Goal: Information Seeking & Learning: Check status

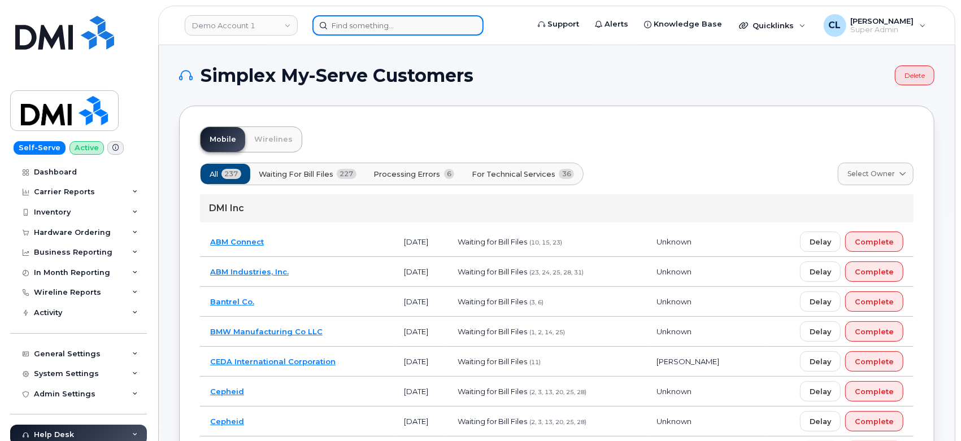
click at [398, 27] on input at bounding box center [397, 25] width 171 height 20
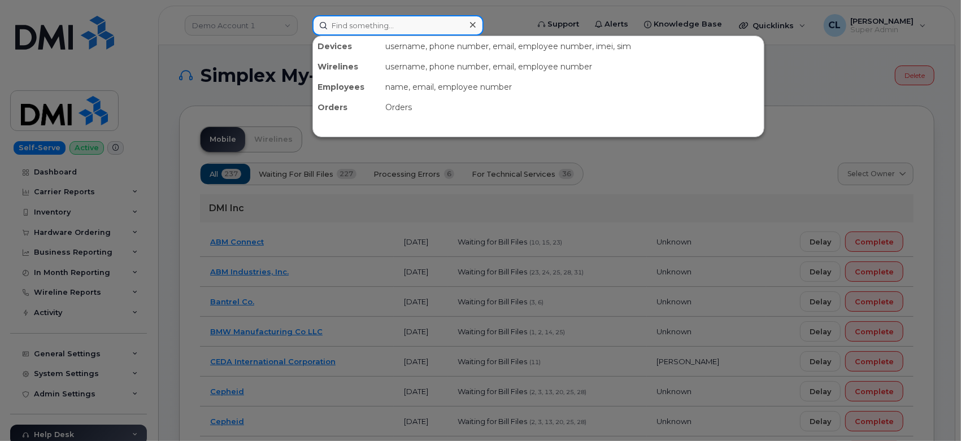
paste input "4017864645"
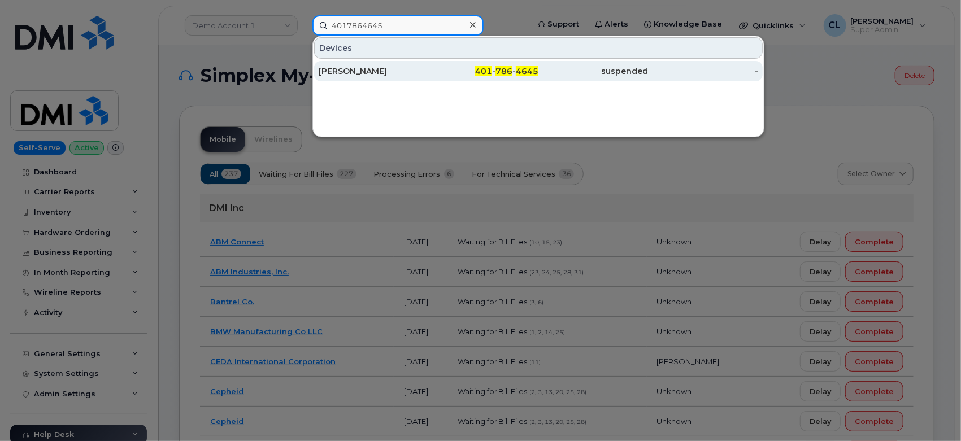
type input "4017864645"
click at [420, 71] on div "[PERSON_NAME]" at bounding box center [374, 71] width 110 height 11
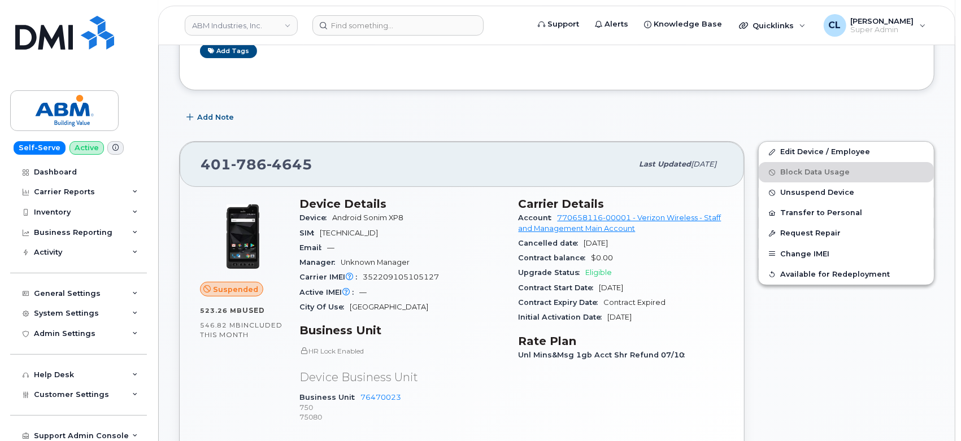
scroll to position [221, 0]
drag, startPoint x: 520, startPoint y: 202, endPoint x: 688, endPoint y: 311, distance: 201.0
click at [688, 311] on section "Carrier Details Account 770658116-00001 - Verizon Wireless - Staff and Manageme…" at bounding box center [621, 261] width 206 height 128
copy section "Carrier Details Account 770658116-00001 - Verizon Wireless - Staff and Manageme…"
click at [438, 27] on input at bounding box center [397, 25] width 171 height 20
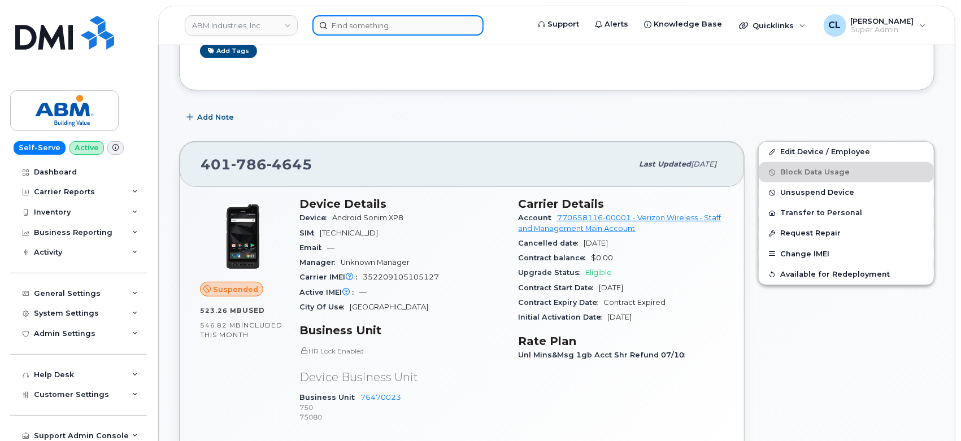
paste input "4017864153"
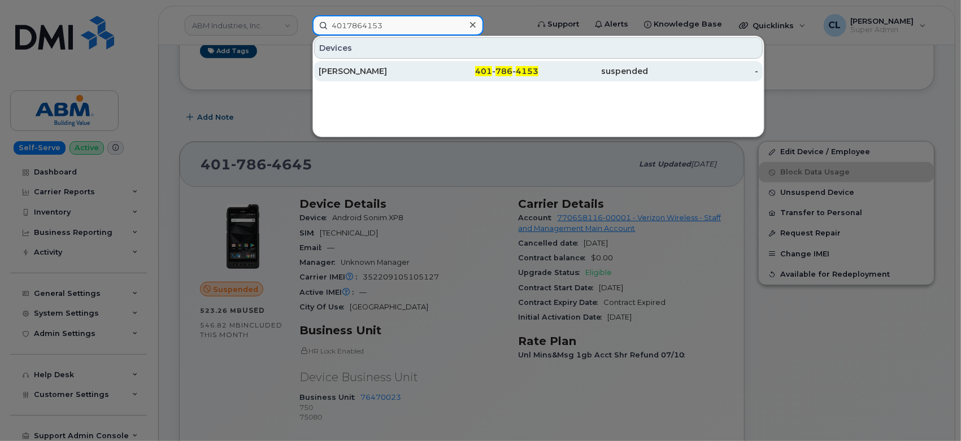
type input "4017864153"
click at [474, 66] on div "401 - 786 - 4153" at bounding box center [484, 71] width 110 height 11
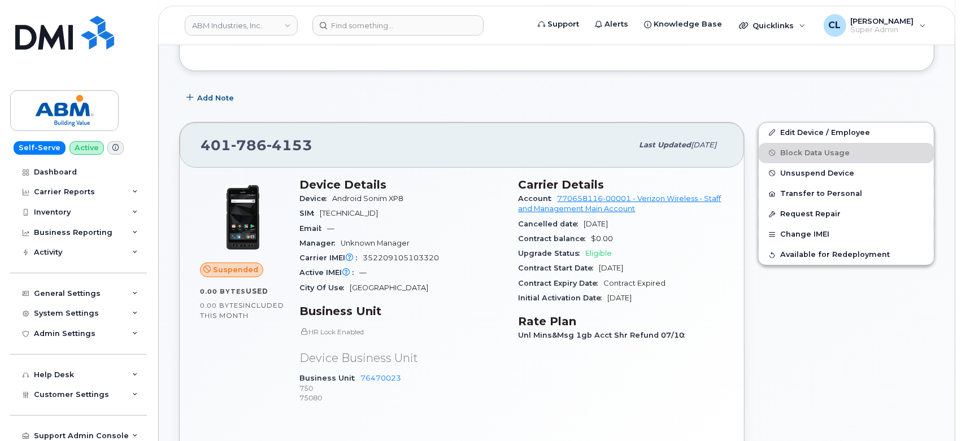
scroll to position [284, 0]
drag, startPoint x: 518, startPoint y: 180, endPoint x: 677, endPoint y: 294, distance: 195.1
click at [677, 294] on section "Carrier Details Account 770658116-00001 - Verizon Wireless - Staff and Manageme…" at bounding box center [621, 242] width 206 height 128
copy section "Carrier Details Account 770658116-00001 - Verizon Wireless - Staff and Manageme…"
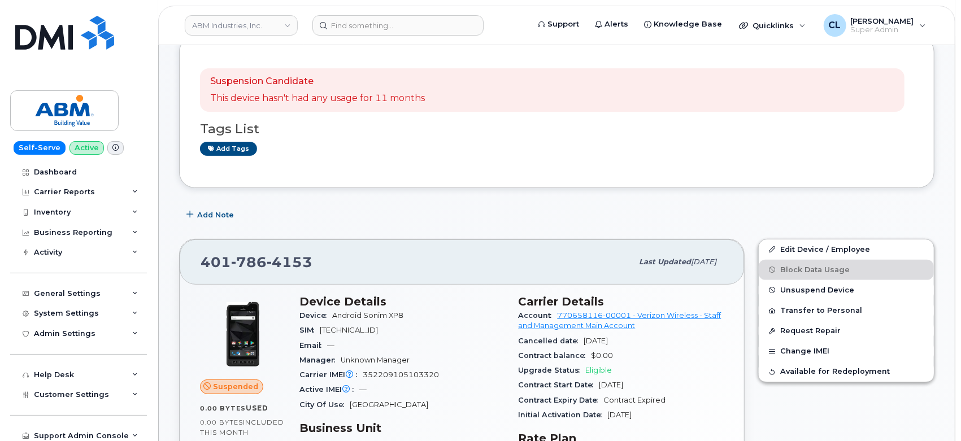
scroll to position [33, 0]
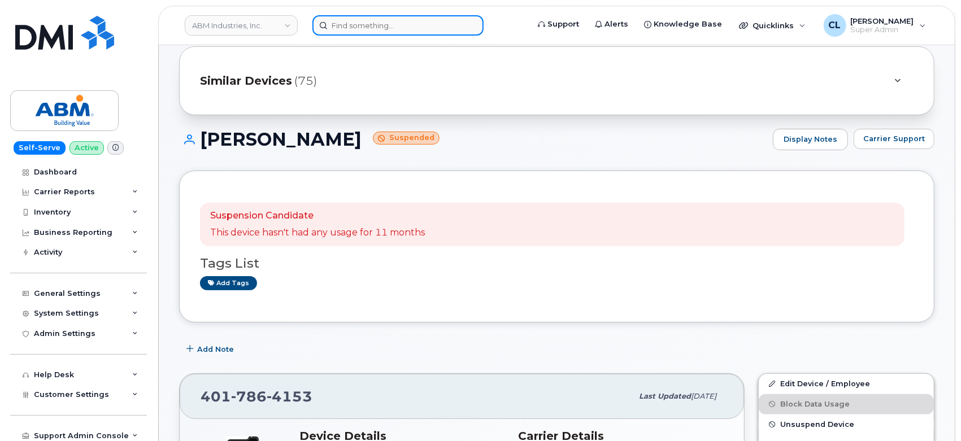
click at [450, 23] on input at bounding box center [397, 25] width 171 height 20
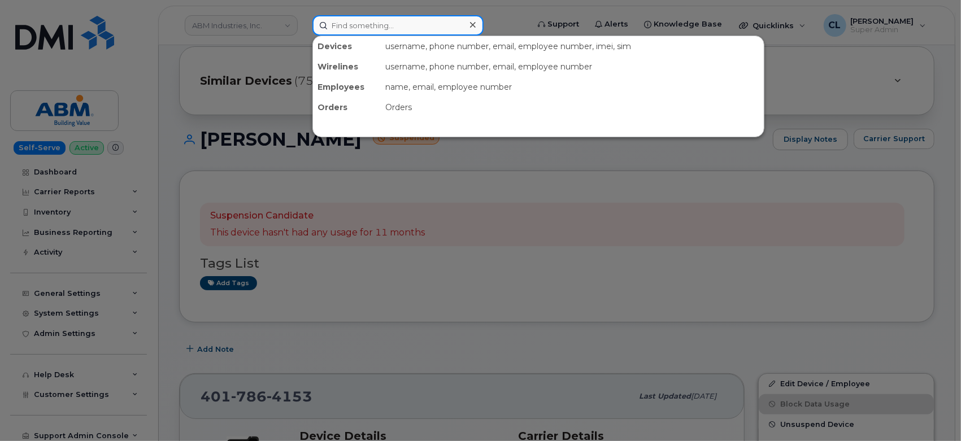
paste input "4017864307"
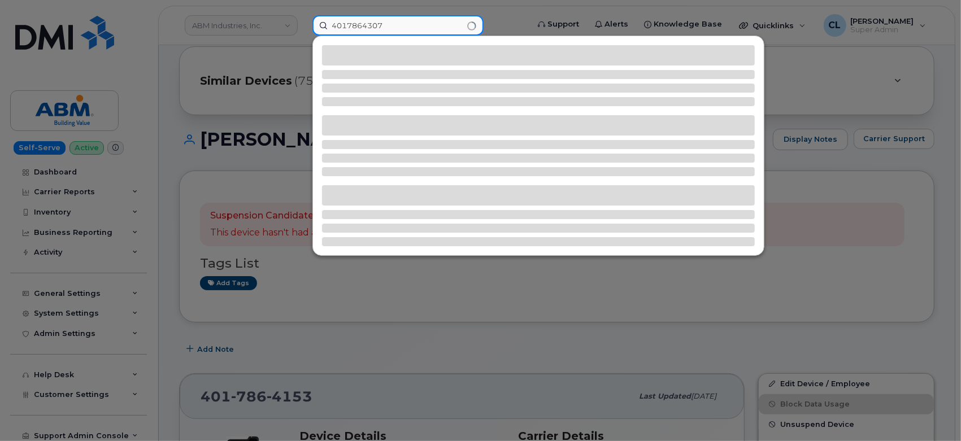
type input "4017864307"
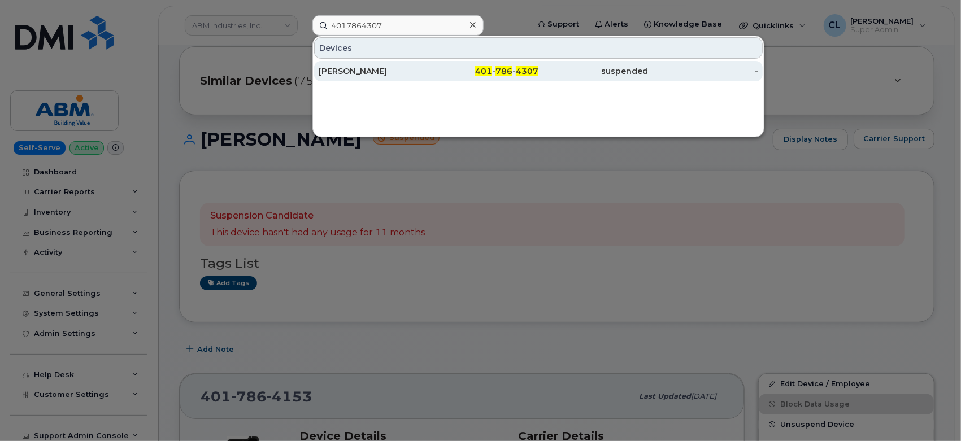
click at [587, 68] on div "suspended" at bounding box center [593, 71] width 110 height 11
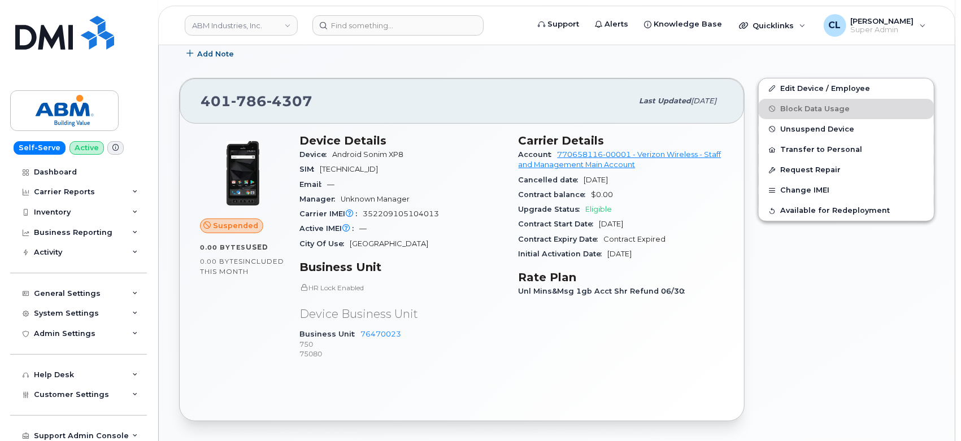
scroll to position [221, 0]
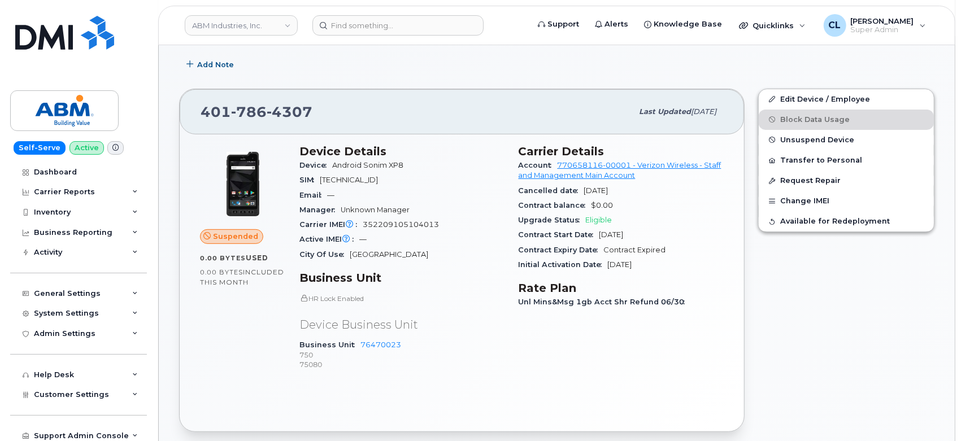
drag, startPoint x: 515, startPoint y: 148, endPoint x: 681, endPoint y: 263, distance: 201.6
click at [681, 263] on div "Carrier Details Account 770658116-00001 - Verizon Wireless - Staff and Manageme…" at bounding box center [621, 263] width 219 height 250
copy section "Carrier Details Account 770658116-00001 - Verizon Wireless - Staff and Manageme…"
click at [433, 33] on input at bounding box center [397, 25] width 171 height 20
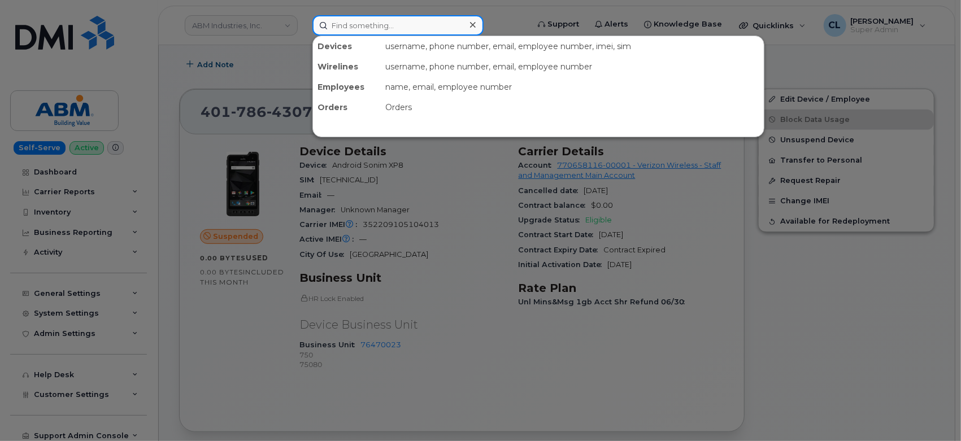
paste input "4019351507"
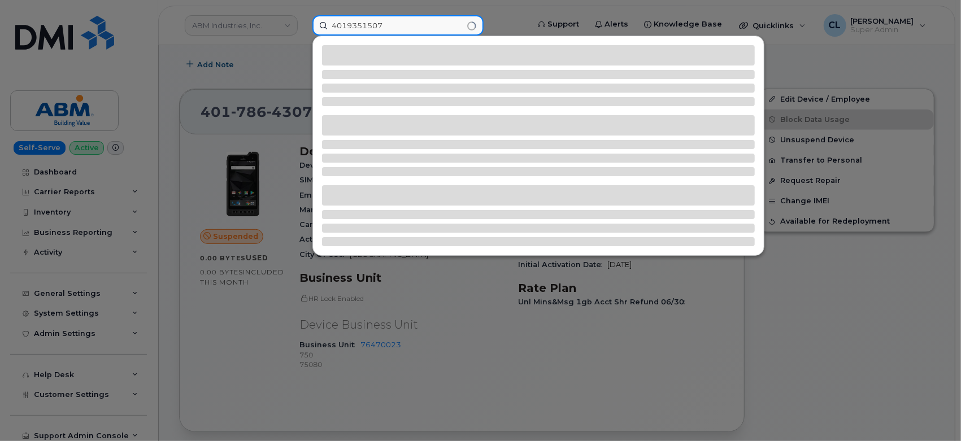
type input "4019351507"
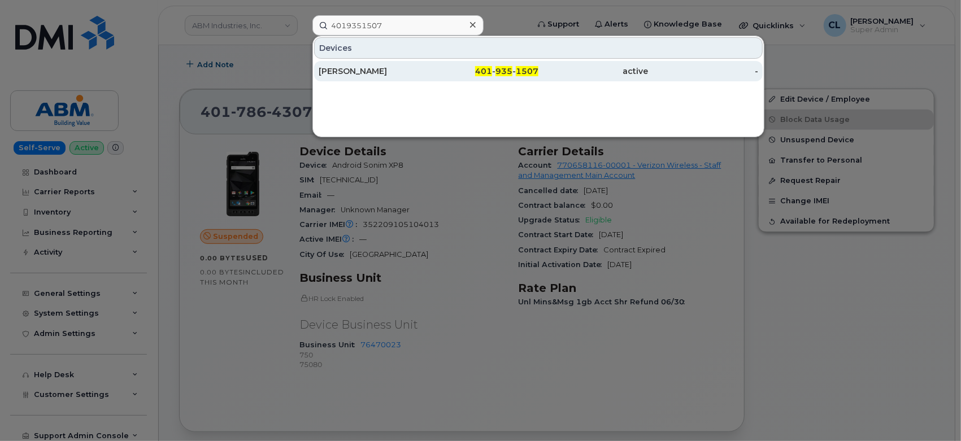
click at [538, 62] on div "401 - 935 - 1507" at bounding box center [593, 71] width 110 height 20
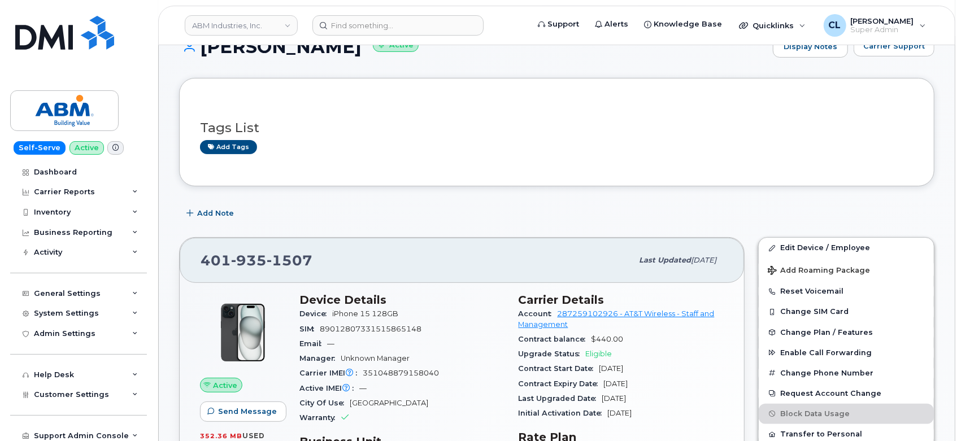
scroll to position [188, 0]
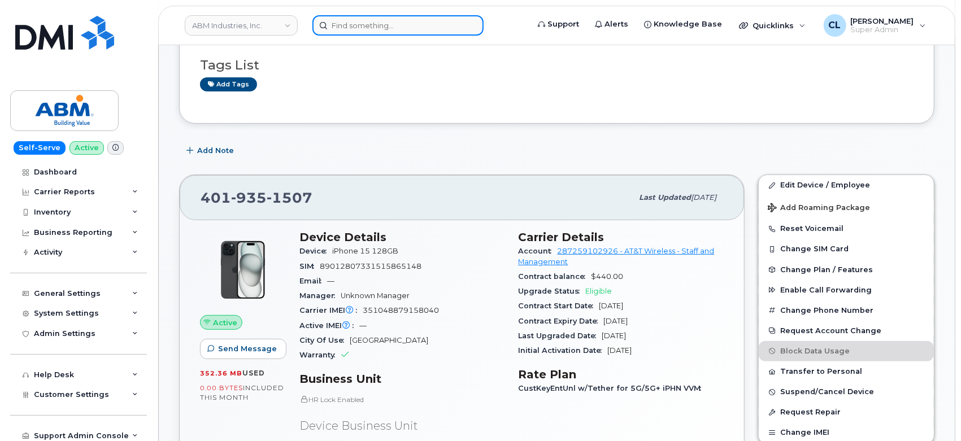
click at [378, 28] on input at bounding box center [397, 25] width 171 height 20
paste input "4017864144"
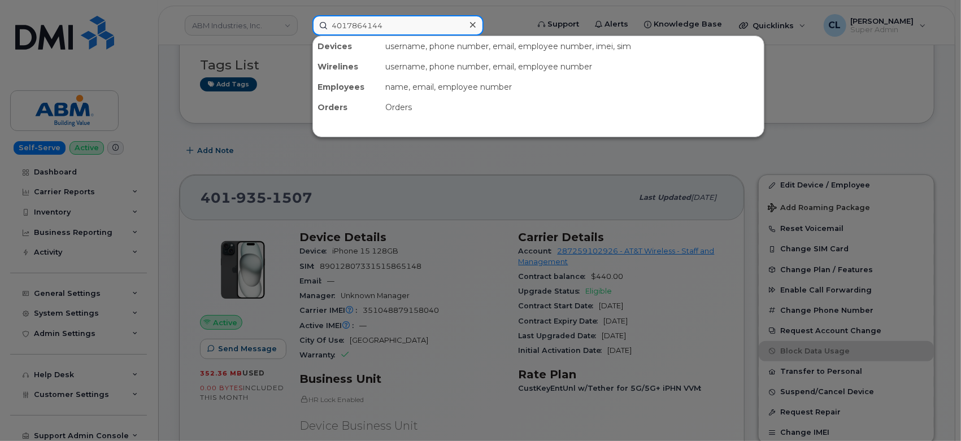
type input "4017864144"
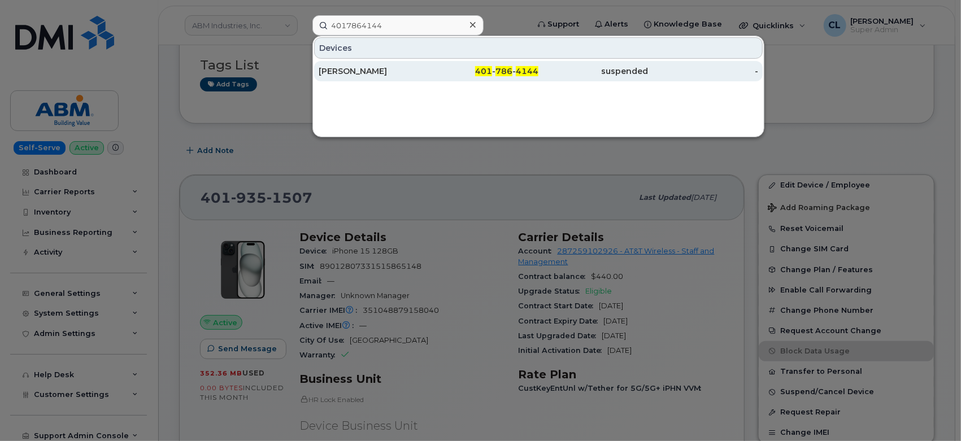
click at [449, 71] on div "401 - 786 - 4144" at bounding box center [484, 71] width 110 height 11
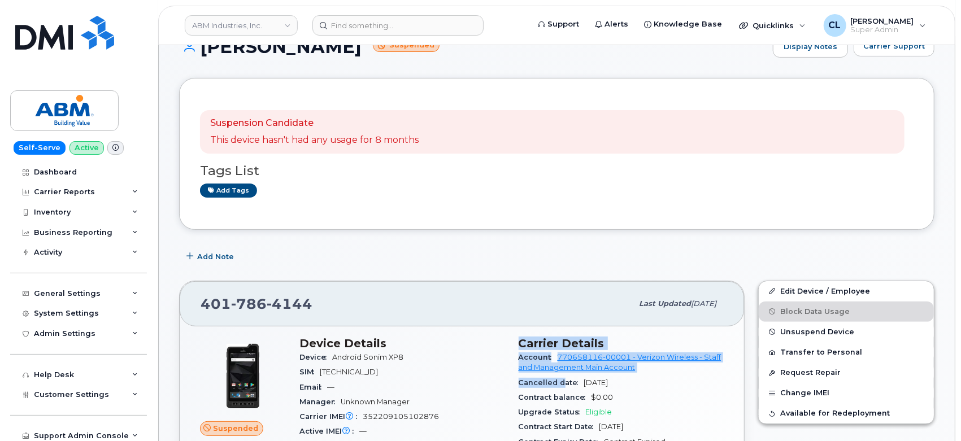
scroll to position [221, 0]
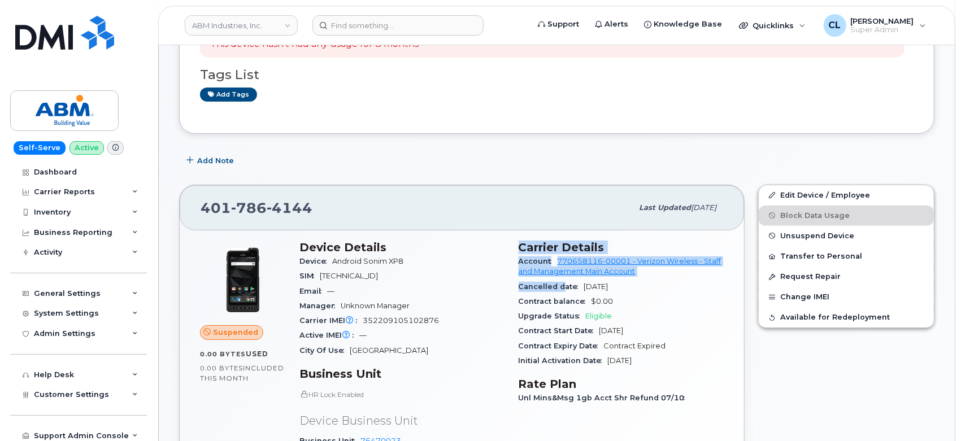
drag, startPoint x: 518, startPoint y: 245, endPoint x: 674, endPoint y: 361, distance: 194.6
click at [674, 361] on section "Carrier Details Account 770658116-00001 - Verizon Wireless - Staff and Manageme…" at bounding box center [621, 305] width 206 height 128
copy section "Carrier Details Account 770658116-00001 - Verizon Wireless - Staff and Manageme…"
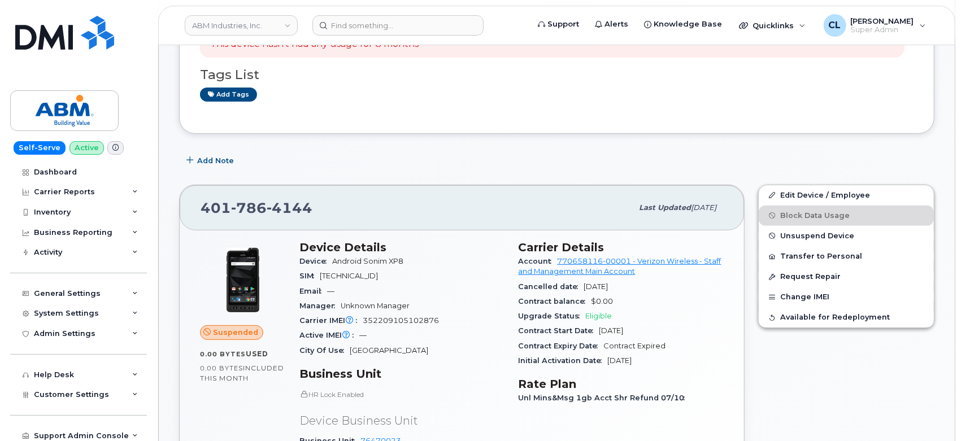
click at [888, 155] on div "Add Note" at bounding box center [556, 161] width 755 height 20
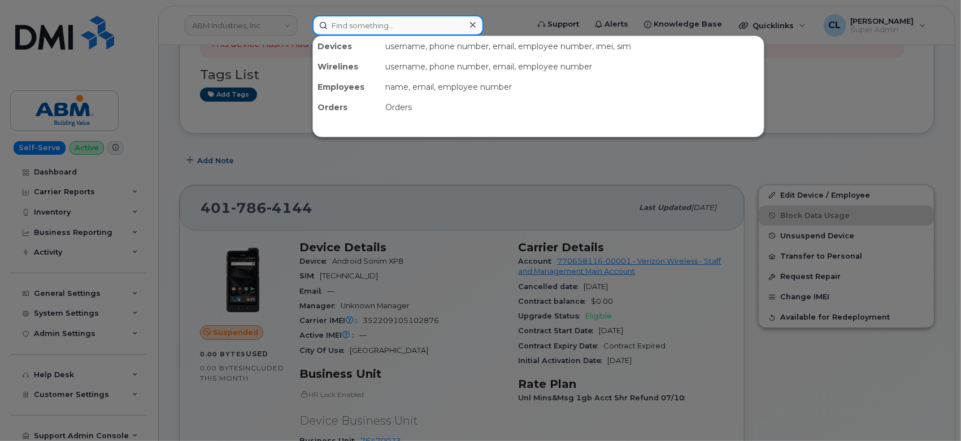
click at [397, 24] on input at bounding box center [397, 25] width 171 height 20
paste input "4017864493"
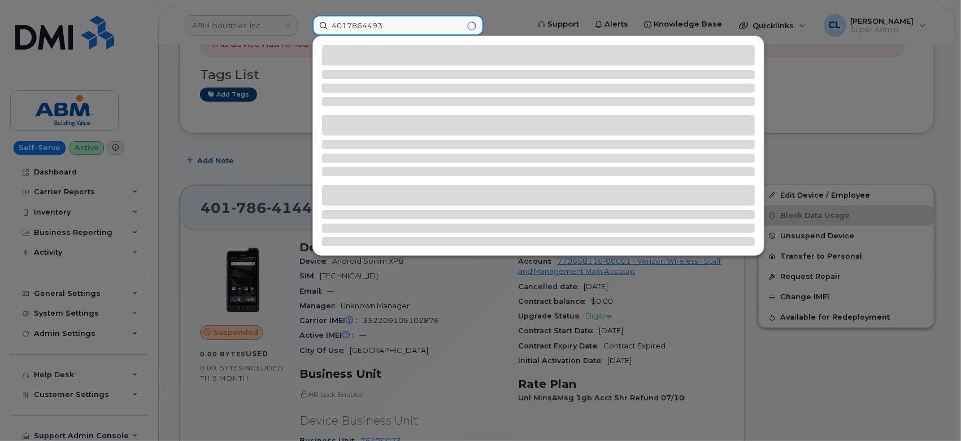
type input "4017864493"
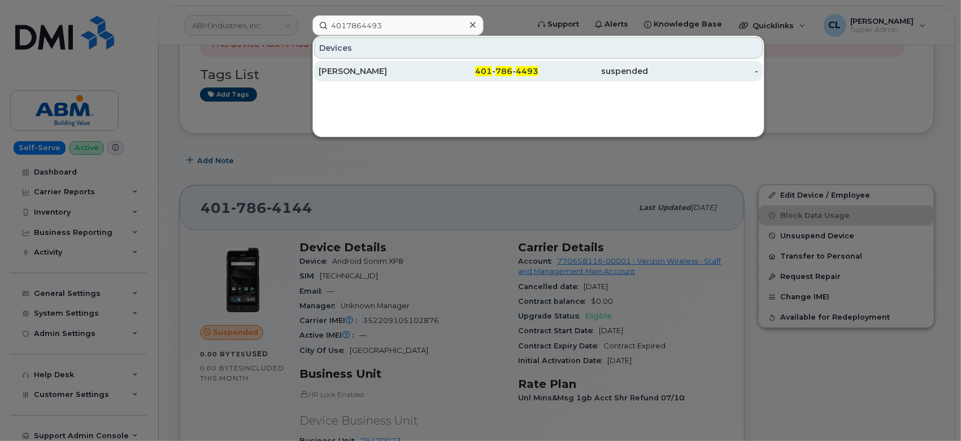
click at [588, 72] on div "suspended" at bounding box center [593, 71] width 110 height 11
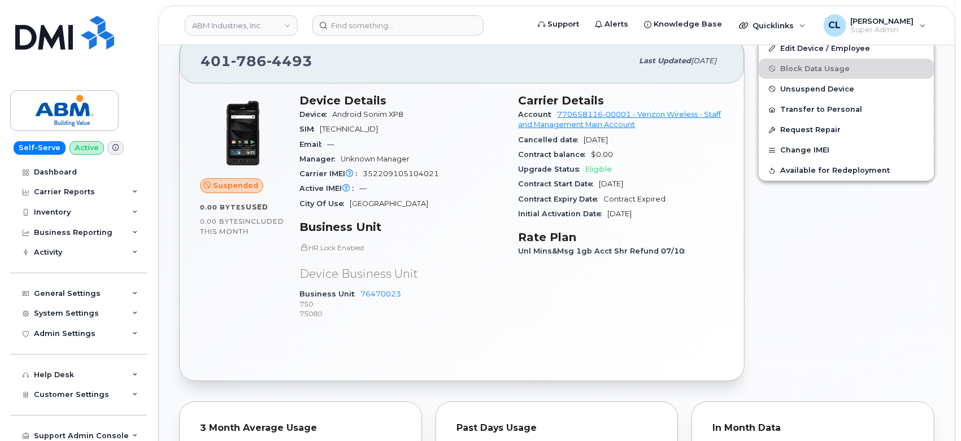
scroll to position [376, 0]
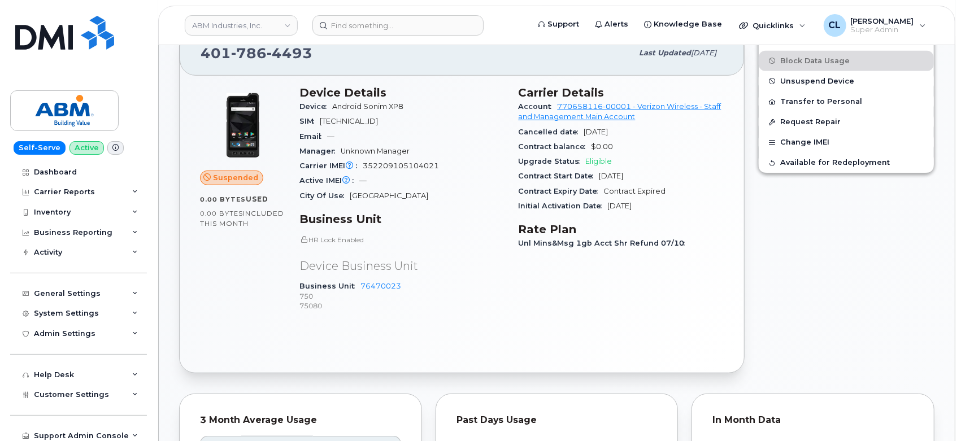
drag, startPoint x: 519, startPoint y: 91, endPoint x: 664, endPoint y: 203, distance: 182.8
click at [664, 203] on div "Carrier Details Account 770658116-00001 - Verizon Wireless - Staff and Manageme…" at bounding box center [621, 204] width 219 height 250
copy section "Carrier Details Account 770658116-00001 - Verizon Wireless - Staff and Manageme…"
click at [450, 33] on input at bounding box center [397, 25] width 171 height 20
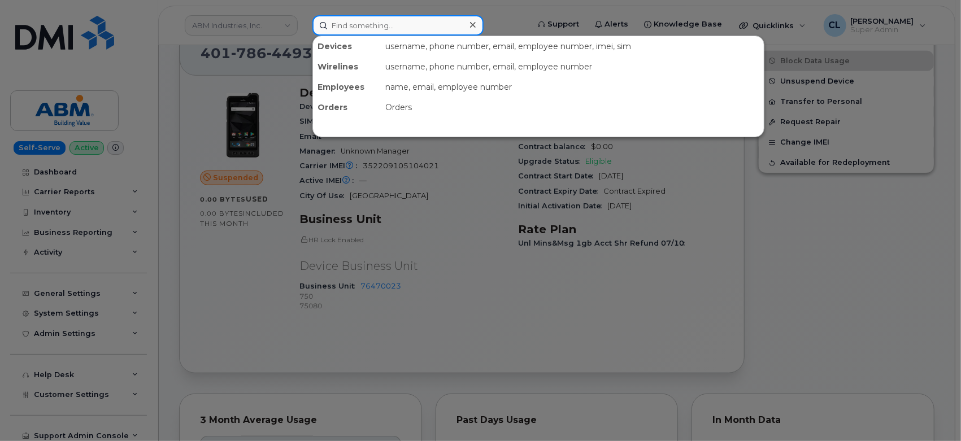
paste input "4017864591"
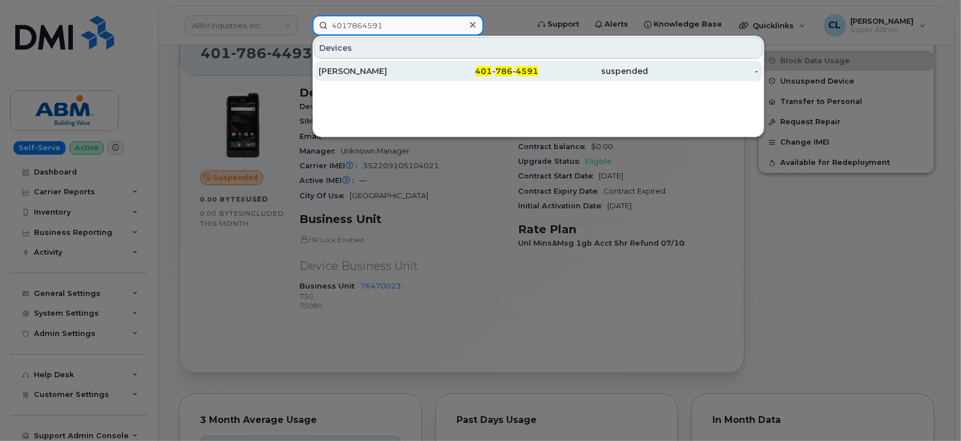
type input "4017864591"
click at [479, 70] on span "401" at bounding box center [483, 71] width 17 height 10
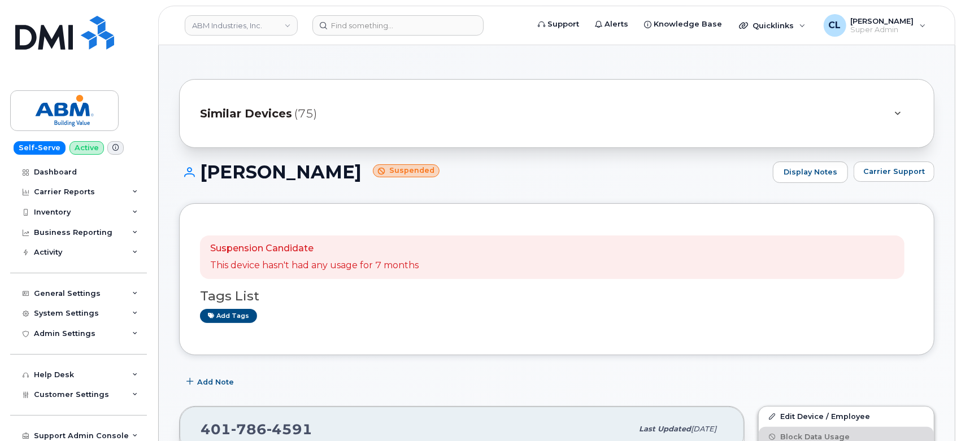
click at [860, 248] on div "Suspension Candidate This device hasn't had any usage for 7 months" at bounding box center [552, 258] width 704 height 44
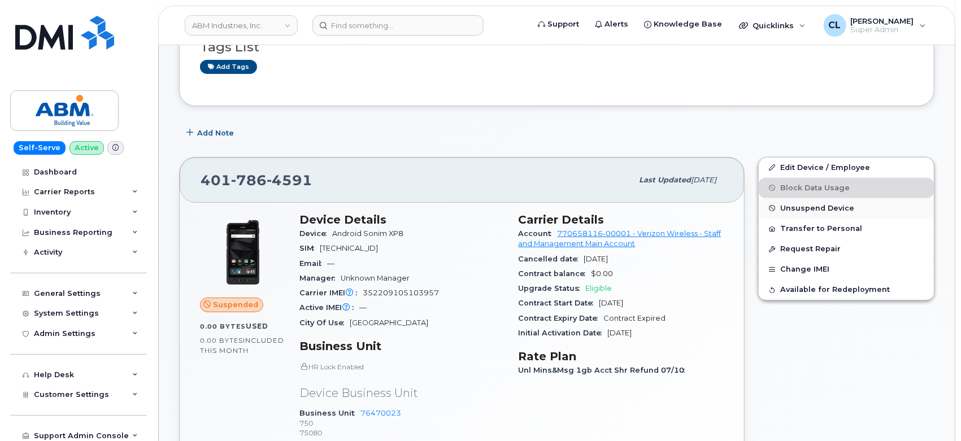
scroll to position [313, 0]
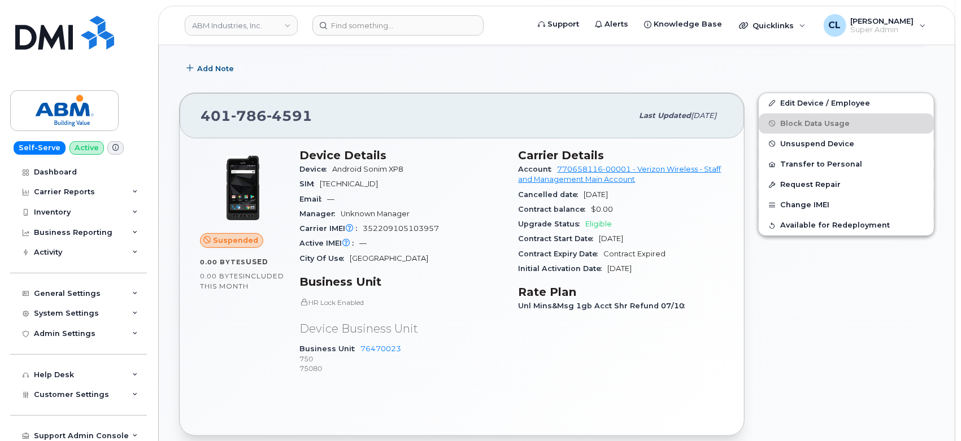
drag, startPoint x: 519, startPoint y: 157, endPoint x: 658, endPoint y: 268, distance: 177.6
click at [661, 272] on section "Carrier Details Account 770658116-00001 - Verizon Wireless - Staff and Manageme…" at bounding box center [621, 213] width 206 height 128
copy section "Carrier Details Account 770658116-00001 - Verizon Wireless - Staff and Manageme…"
click at [871, 322] on div "Edit Device / Employee Block Data Usage Unsuspend Device Transfer to Personal R…" at bounding box center [846, 264] width 190 height 357
click at [858, 357] on div "Edit Device / Employee Block Data Usage Unsuspend Device Transfer to Personal R…" at bounding box center [846, 264] width 190 height 357
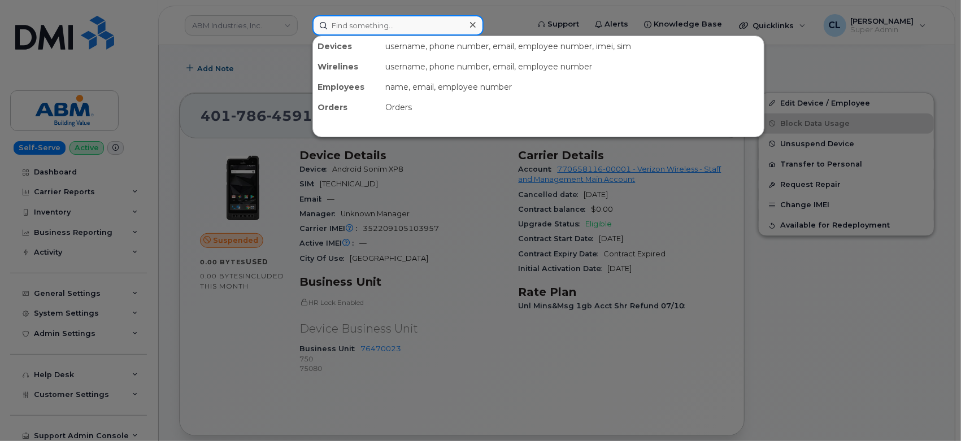
click at [350, 33] on input at bounding box center [397, 25] width 171 height 20
paste input "order#: 297344 placed in my serve"
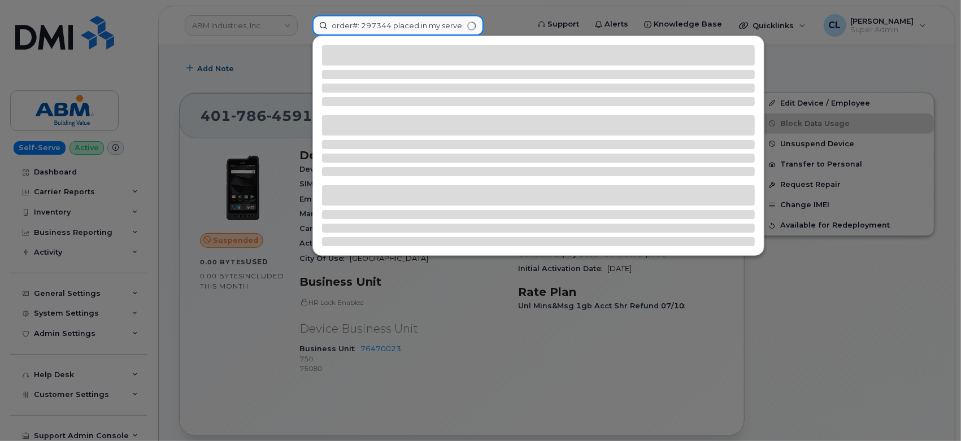
click at [521, 36] on div "order#: 297344 placed in my serve" at bounding box center [416, 25] width 208 height 20
drag, startPoint x: 361, startPoint y: 24, endPoint x: 255, endPoint y: 20, distance: 105.7
click at [303, 20] on div "order#: 297344" at bounding box center [416, 25] width 226 height 20
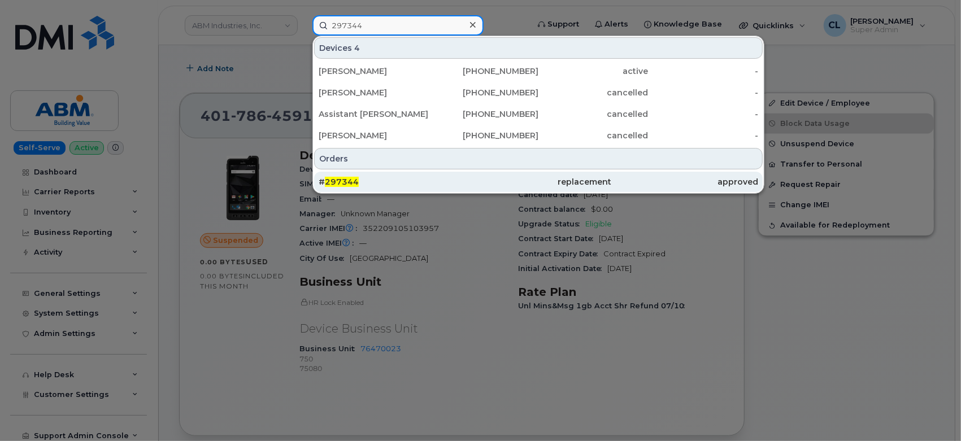
type input "297344"
click at [423, 178] on div "# 297344" at bounding box center [392, 181] width 146 height 11
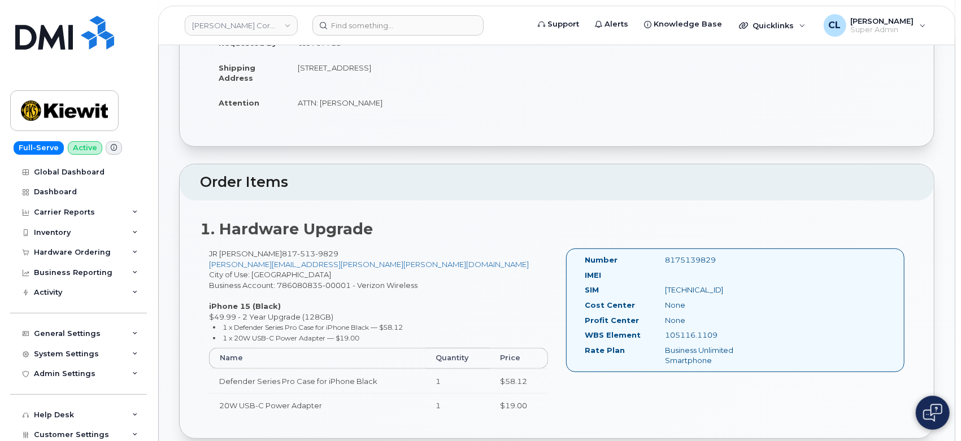
scroll to position [251, 0]
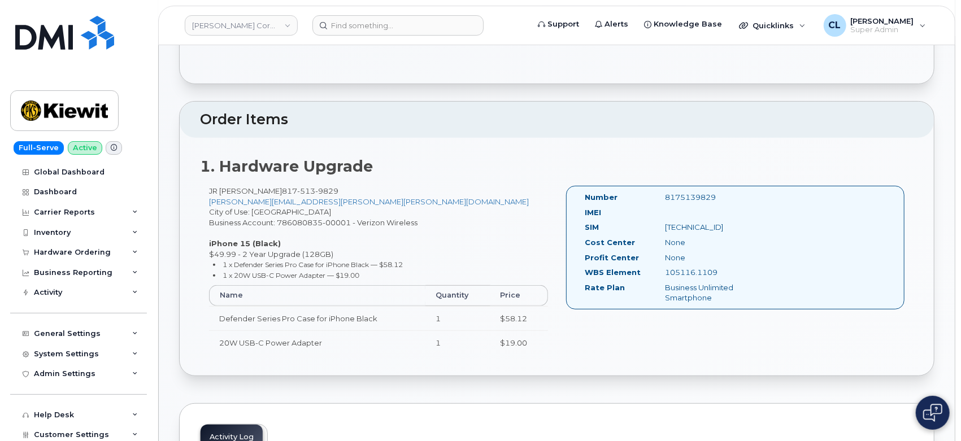
drag, startPoint x: 280, startPoint y: 246, endPoint x: 196, endPoint y: 239, distance: 84.4
click at [196, 239] on div "1. Hardware Upgrade JR [PERSON_NAME] [PHONE_NUMBER] [PERSON_NAME][EMAIL_ADDRESS…" at bounding box center [557, 257] width 754 height 238
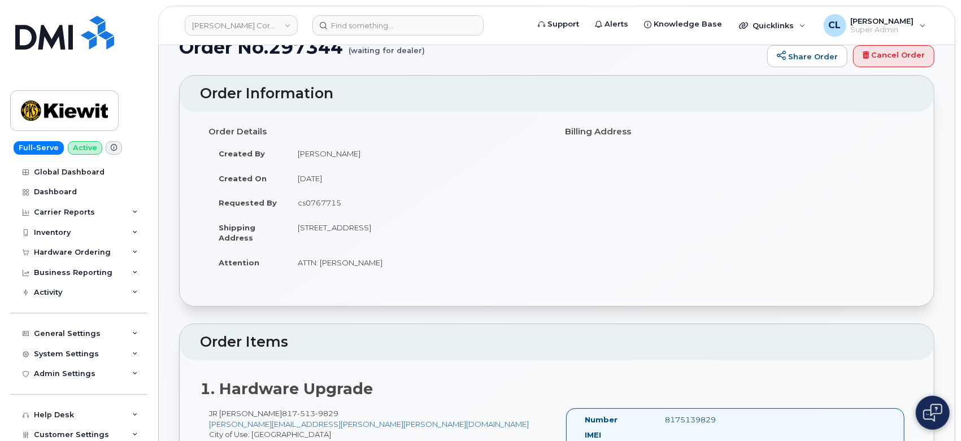
scroll to position [0, 0]
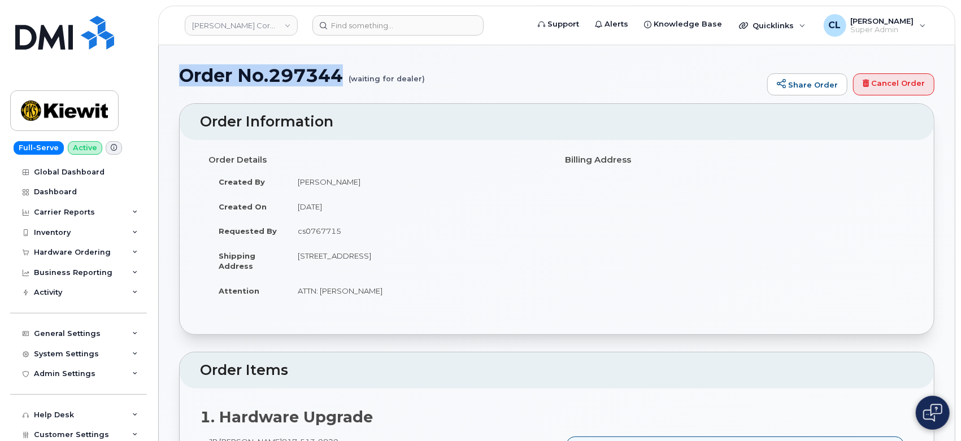
drag, startPoint x: 340, startPoint y: 82, endPoint x: 175, endPoint y: 80, distance: 164.9
copy h1 "Order No.297344"
